Goal: Transaction & Acquisition: Purchase product/service

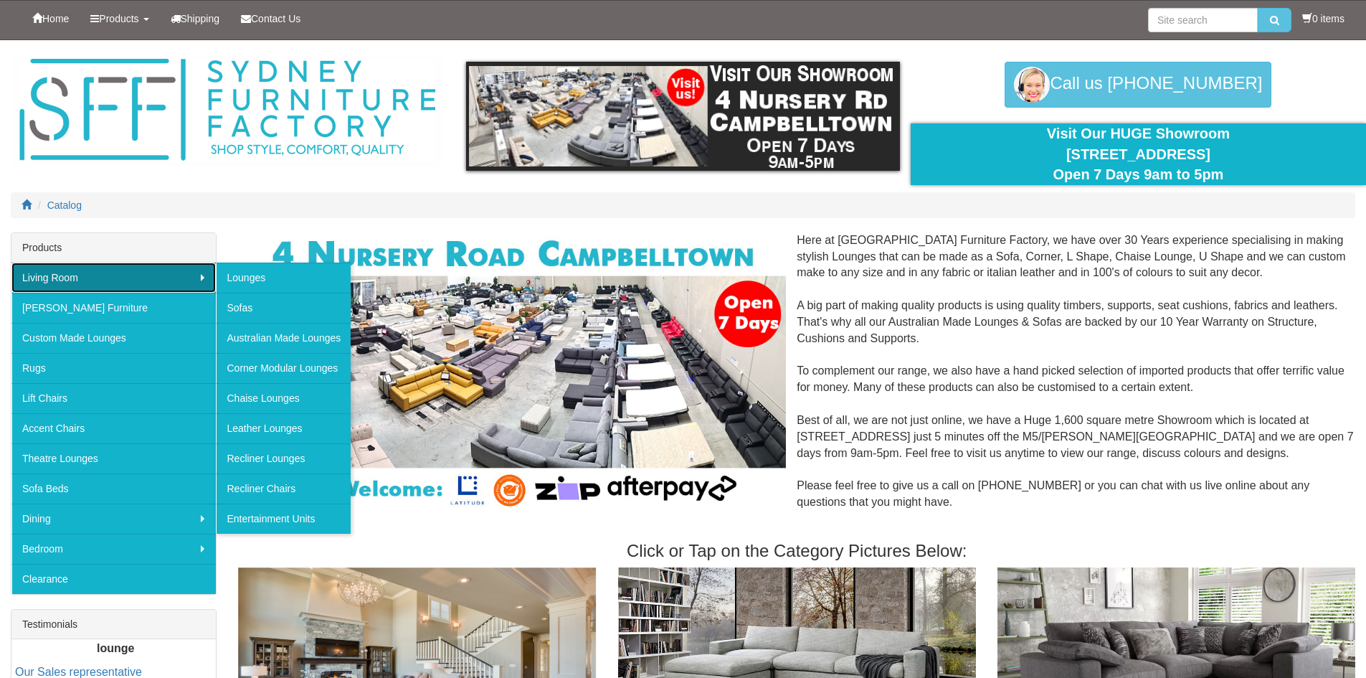
click at [35, 276] on link "Living Room" at bounding box center [113, 278] width 204 height 30
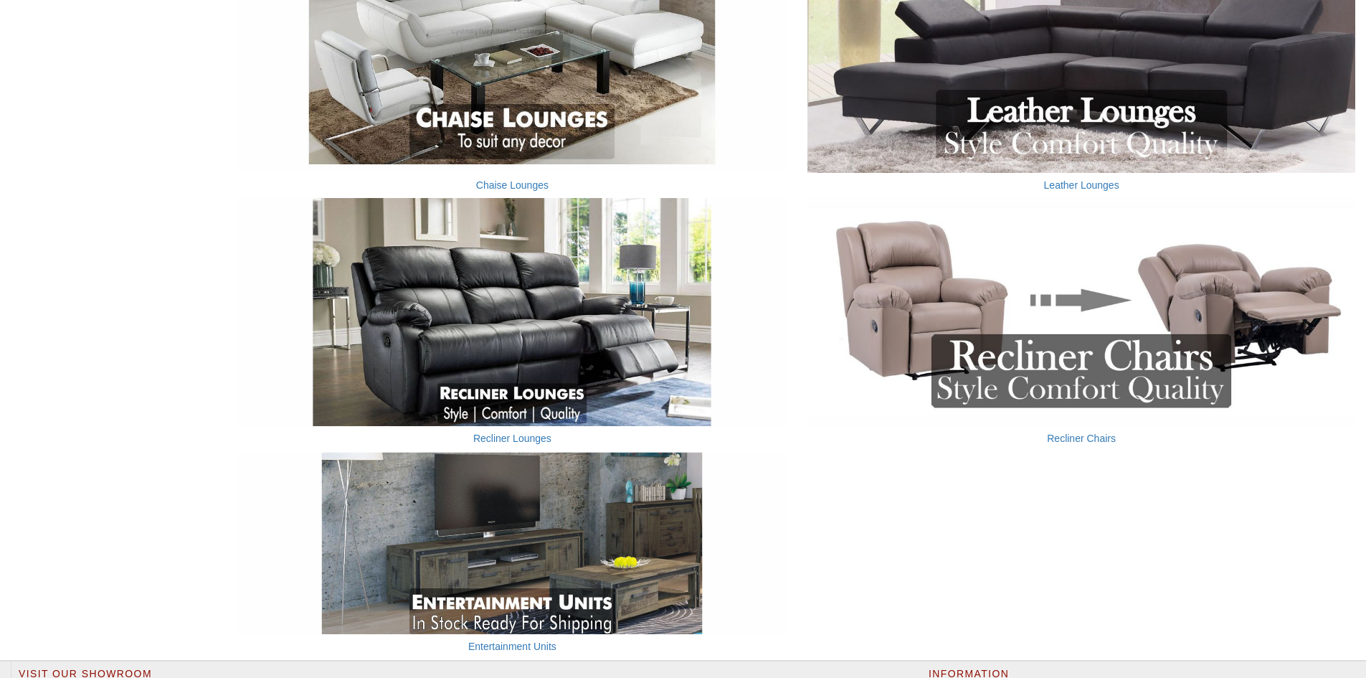
scroll to position [733, 0]
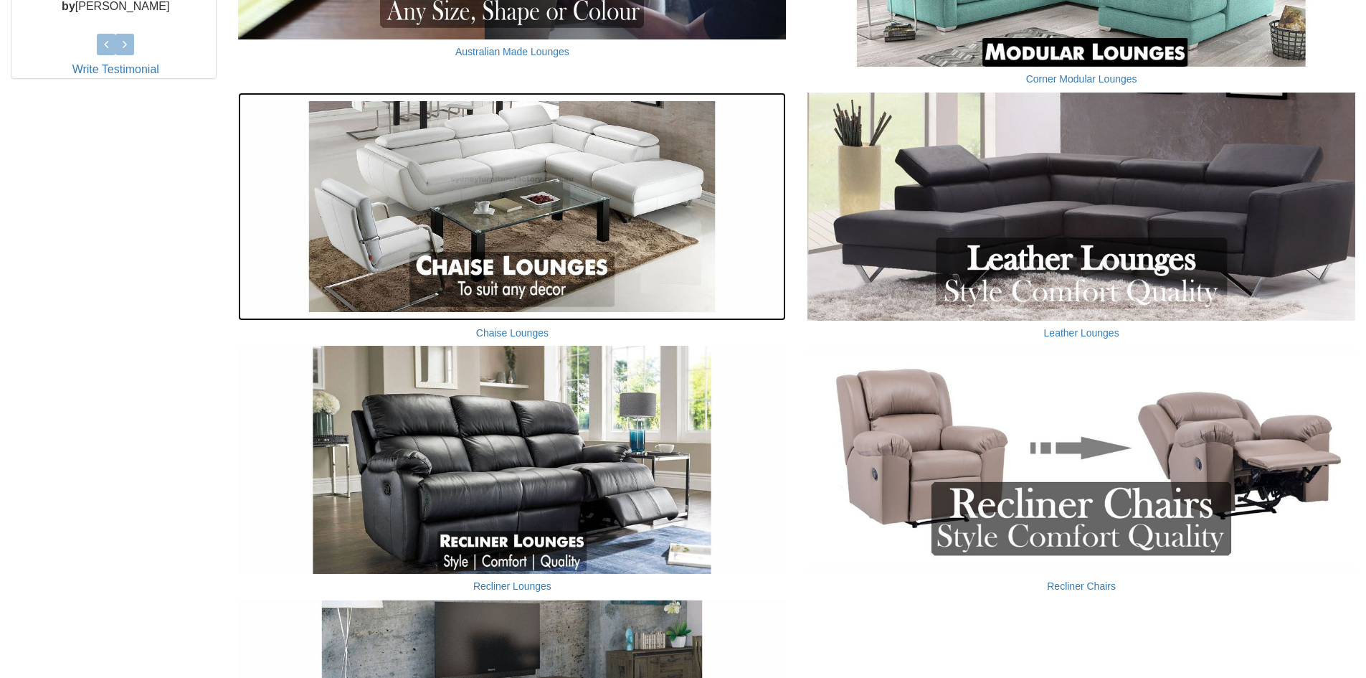
click at [491, 222] on img at bounding box center [512, 207] width 548 height 228
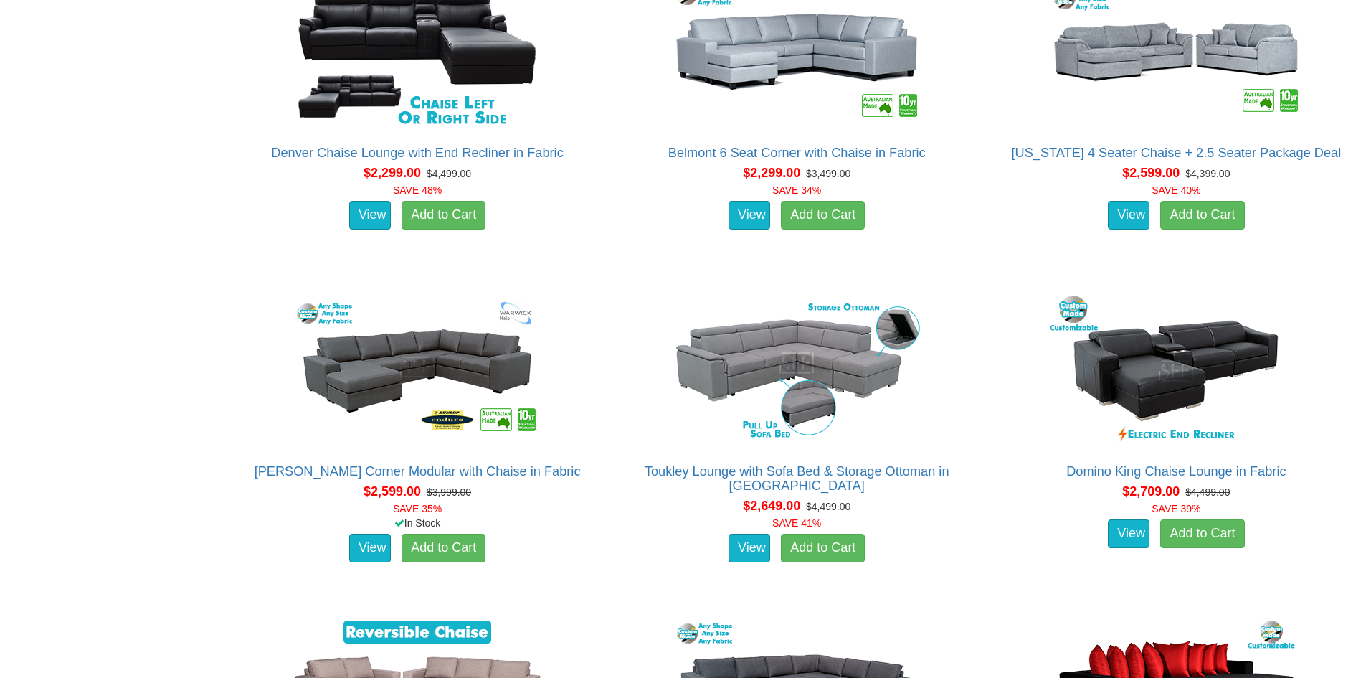
scroll to position [2241, 0]
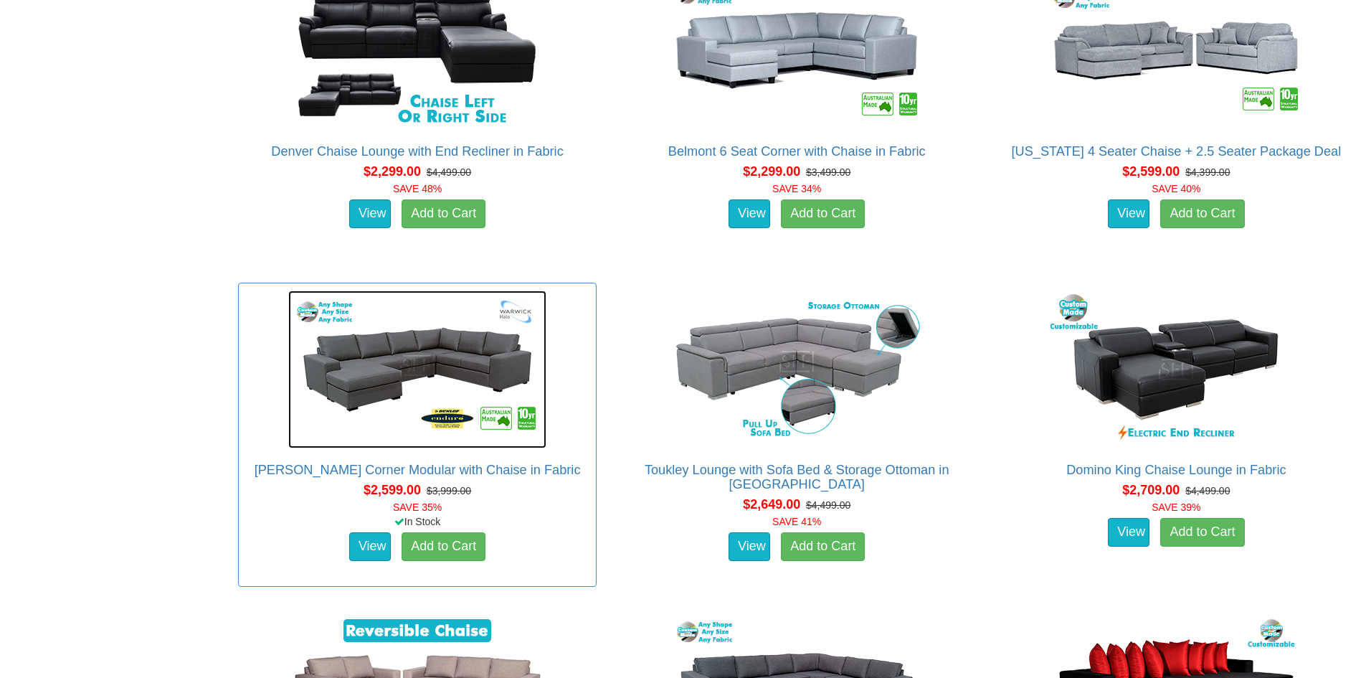
click at [430, 358] on img at bounding box center [417, 370] width 258 height 158
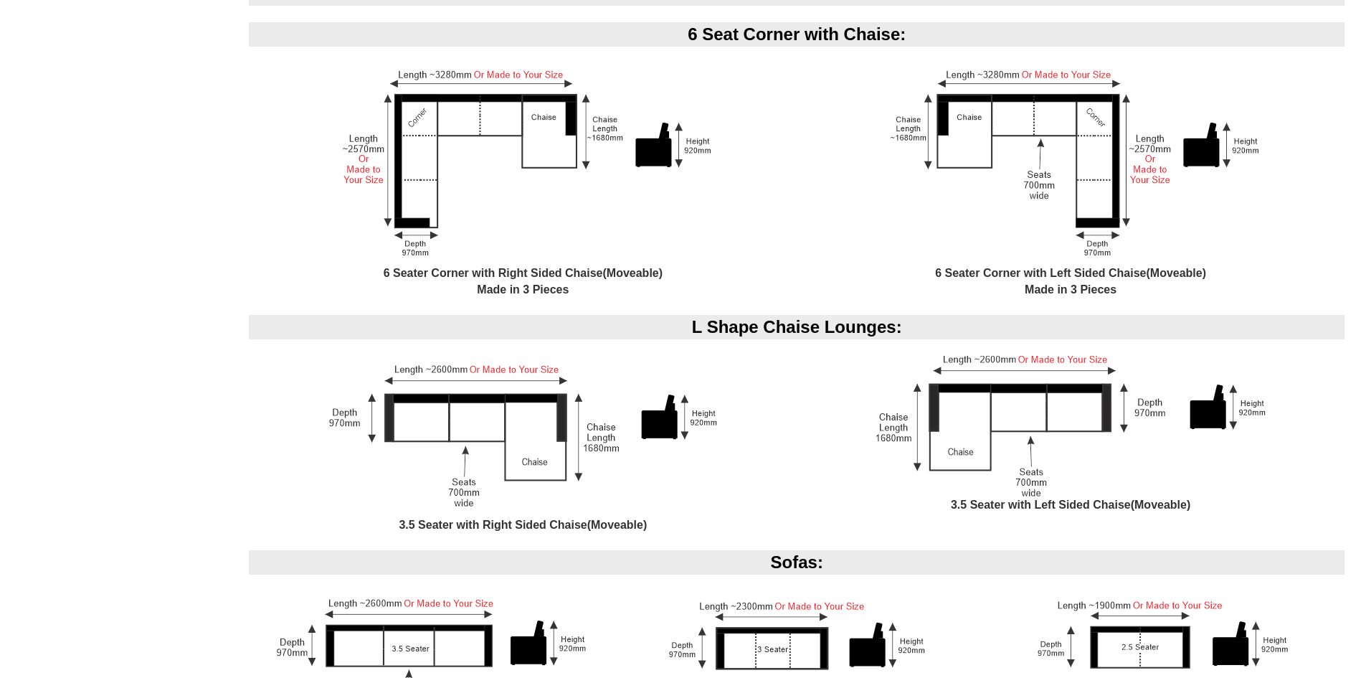
scroll to position [1284, 0]
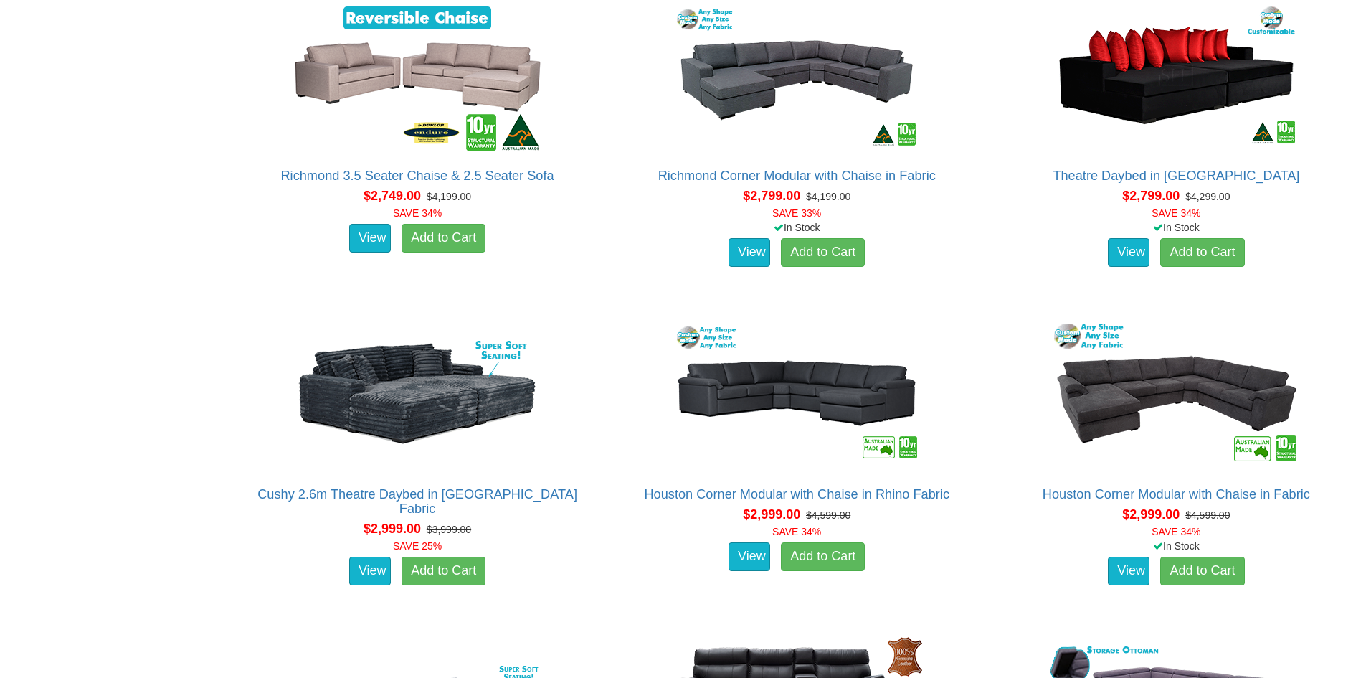
scroll to position [2854, 0]
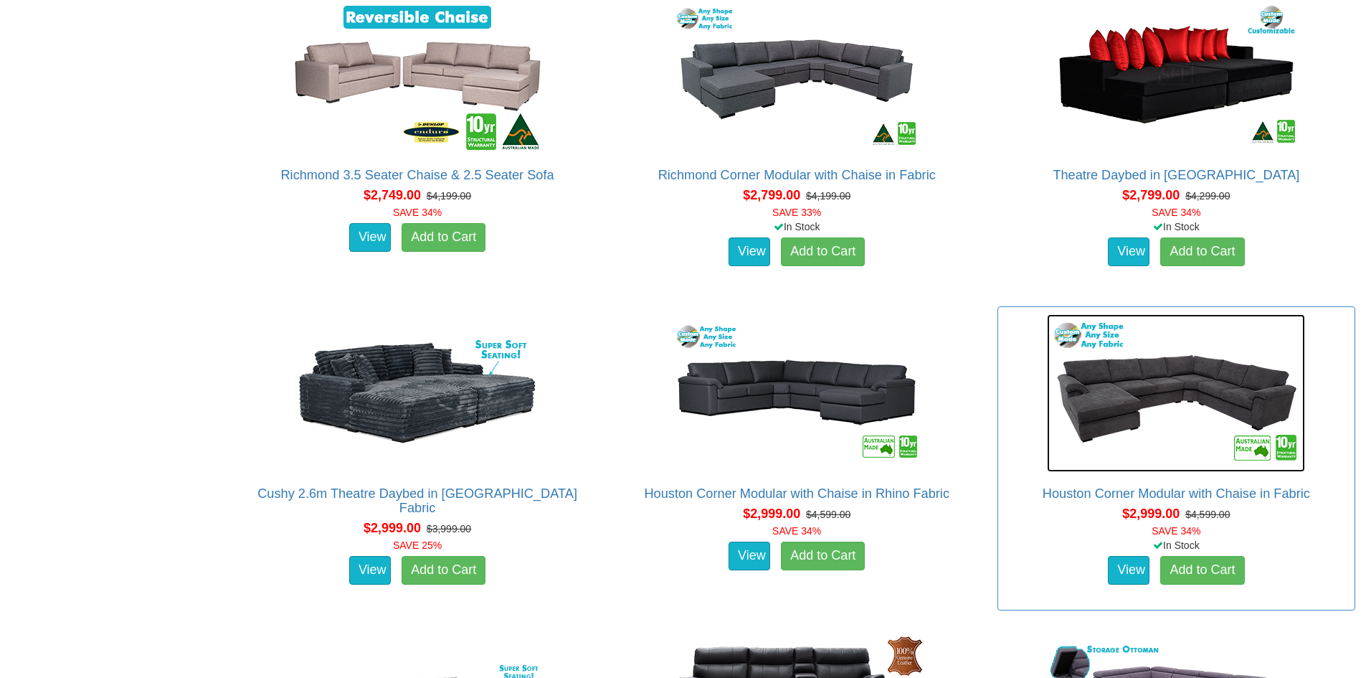
click at [1130, 384] on img at bounding box center [1176, 393] width 258 height 158
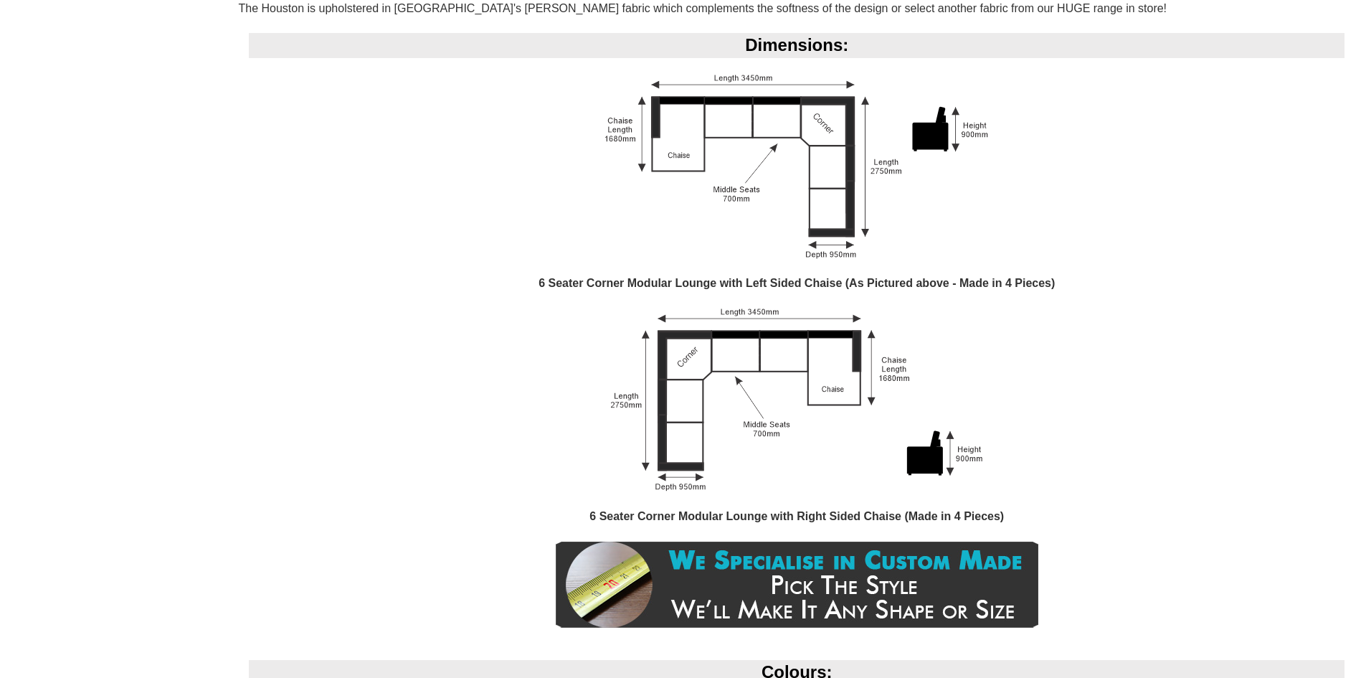
scroll to position [1029, 0]
